Goal: Task Accomplishment & Management: Use online tool/utility

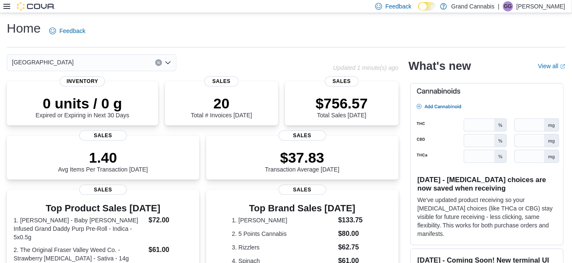
click at [5, 7] on icon at bounding box center [6, 6] width 7 height 7
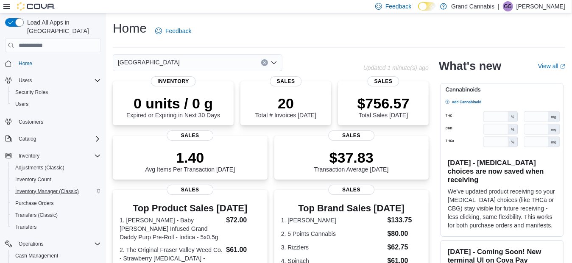
scroll to position [89, 0]
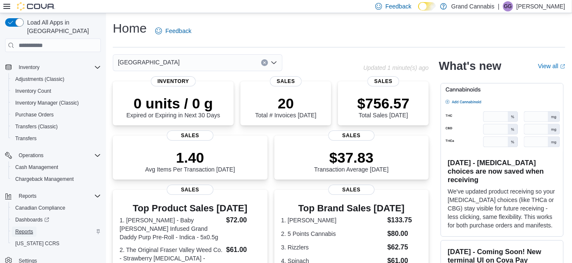
click at [29, 229] on span "Reports" at bounding box center [24, 232] width 18 height 7
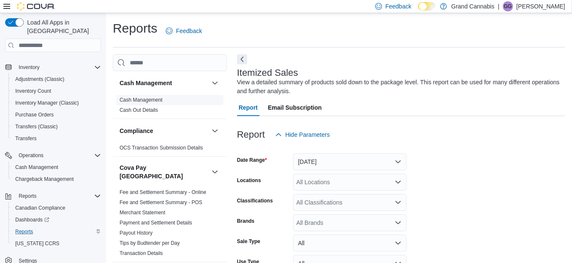
scroll to position [28, 0]
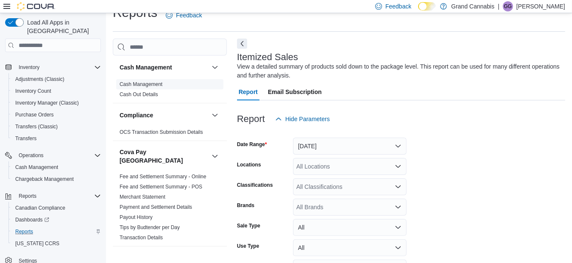
click at [138, 99] on ul "Cash Management Cash Out Details" at bounding box center [169, 89] width 107 height 20
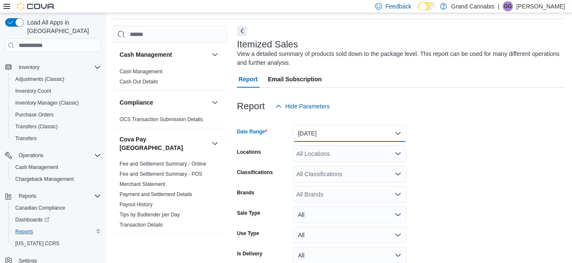
click at [324, 139] on button "Yesterday" at bounding box center [350, 133] width 114 height 17
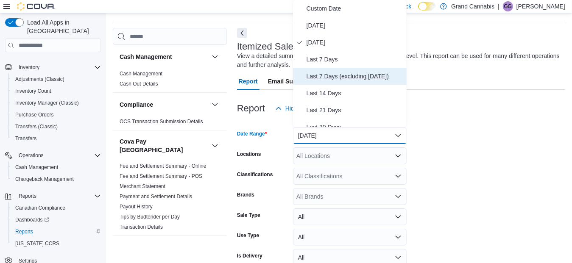
click at [337, 78] on span "Last 7 Days (excluding today)" at bounding box center [355, 76] width 97 height 10
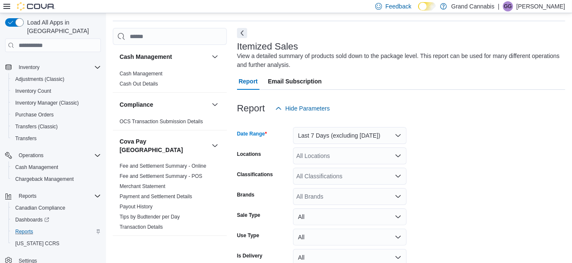
click at [392, 158] on div "All Locations" at bounding box center [350, 156] width 114 height 17
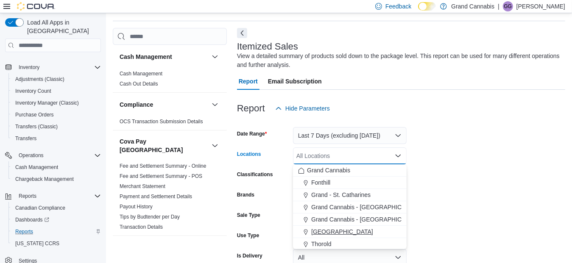
click at [344, 229] on div "Port Dover" at bounding box center [350, 232] width 104 height 8
click at [468, 192] on form "Date Range Last 7 Days (excluding today) Locations Port Dover Combo box. Select…" at bounding box center [401, 213] width 328 height 193
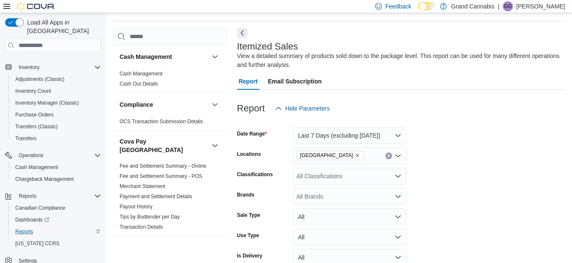
scroll to position [90, 0]
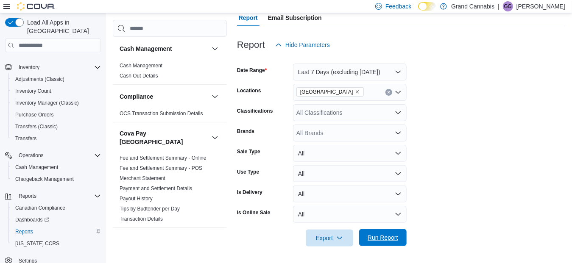
click at [397, 234] on span "Run Report" at bounding box center [382, 238] width 37 height 17
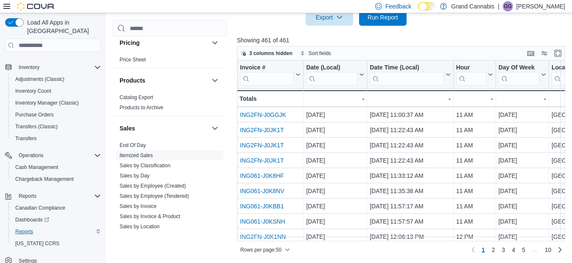
scroll to position [659, 0]
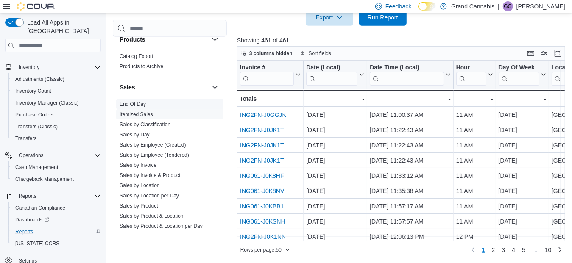
click at [137, 101] on link "End Of Day" at bounding box center [133, 104] width 26 height 6
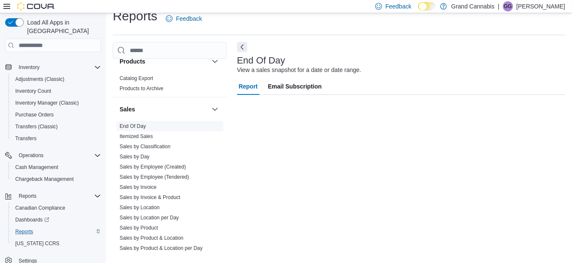
scroll to position [12, 0]
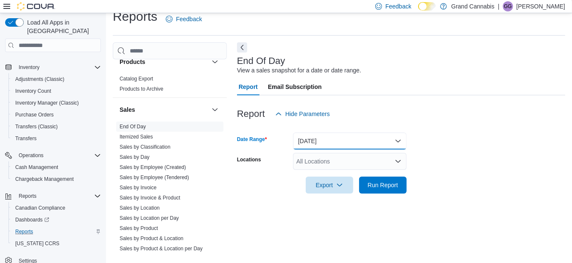
click at [326, 139] on button "Today" at bounding box center [350, 141] width 114 height 17
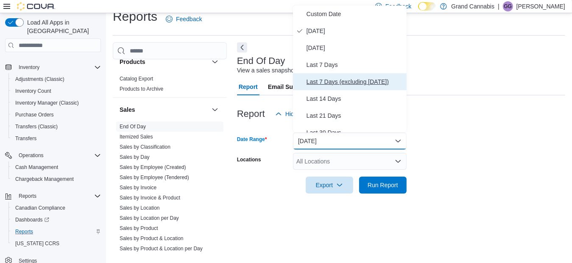
click at [331, 87] on button "Last 7 Days (excluding today)" at bounding box center [350, 81] width 114 height 17
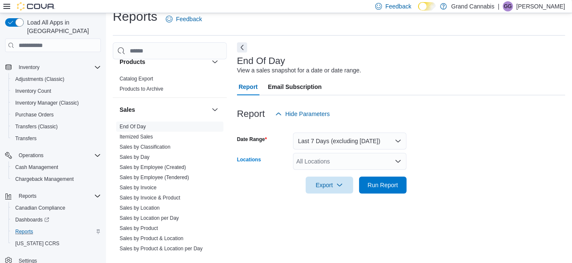
click at [383, 165] on div "All Locations" at bounding box center [350, 161] width 114 height 17
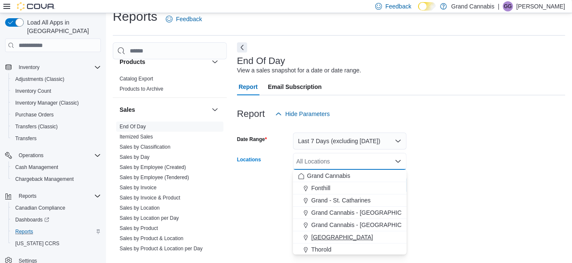
click at [335, 236] on span "Port Dover" at bounding box center [342, 237] width 62 height 8
click at [440, 201] on div at bounding box center [401, 199] width 328 height 10
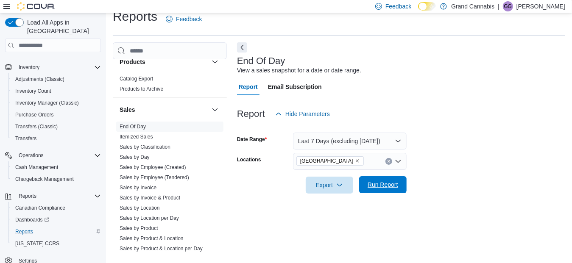
click at [387, 187] on span "Run Report" at bounding box center [383, 185] width 31 height 8
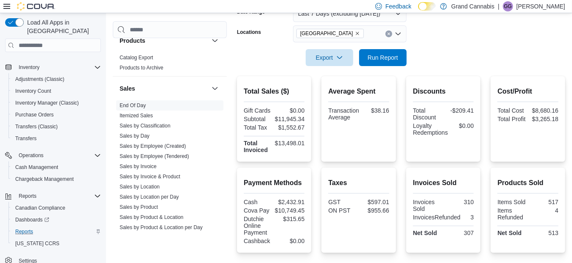
scroll to position [140, 0]
